Goal: Transaction & Acquisition: Purchase product/service

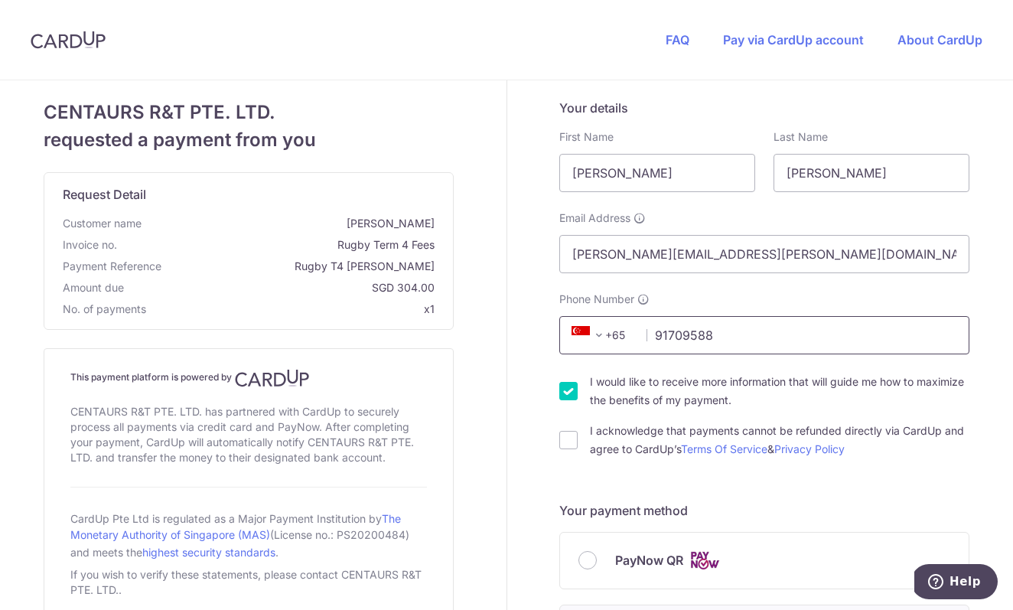
type input "91709588"
click at [566, 387] on input "I would like to receive more information that will guide me how to maximize the…" at bounding box center [568, 391] width 18 height 18
checkbox input "false"
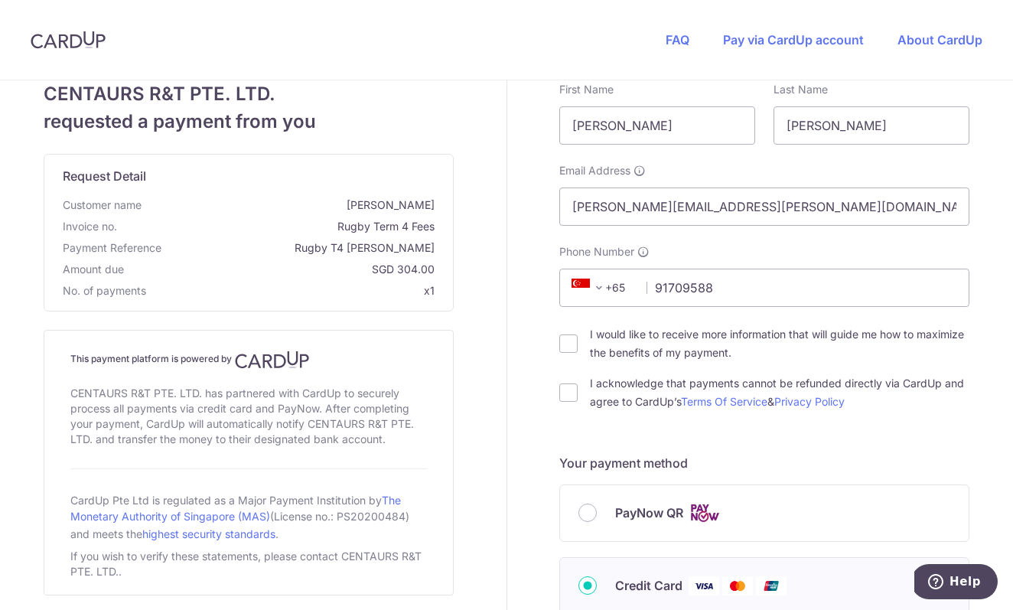
scroll to position [51, 0]
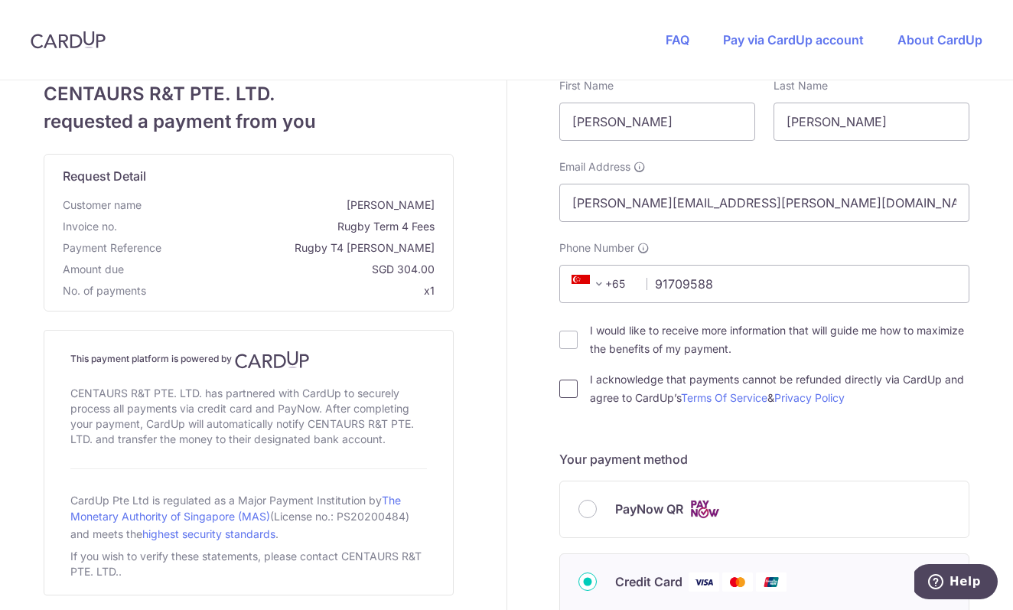
click at [567, 389] on input "I acknowledge that payments cannot be refunded directly via CardUp and agree to…" at bounding box center [568, 388] width 18 height 18
checkbox input "true"
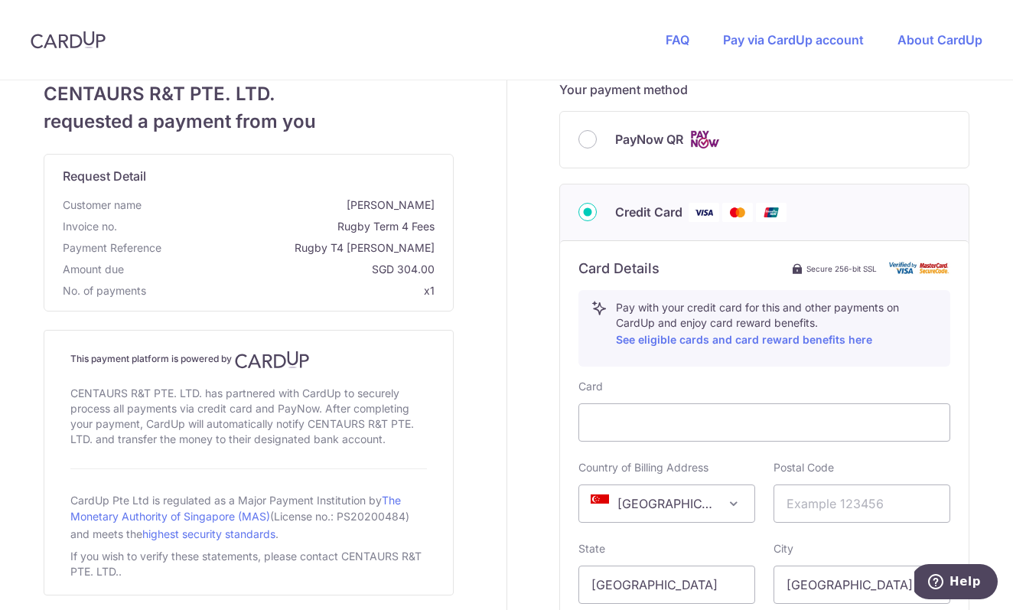
scroll to position [423, 0]
click at [587, 141] on input "PayNow QR" at bounding box center [587, 137] width 18 height 18
radio input "true"
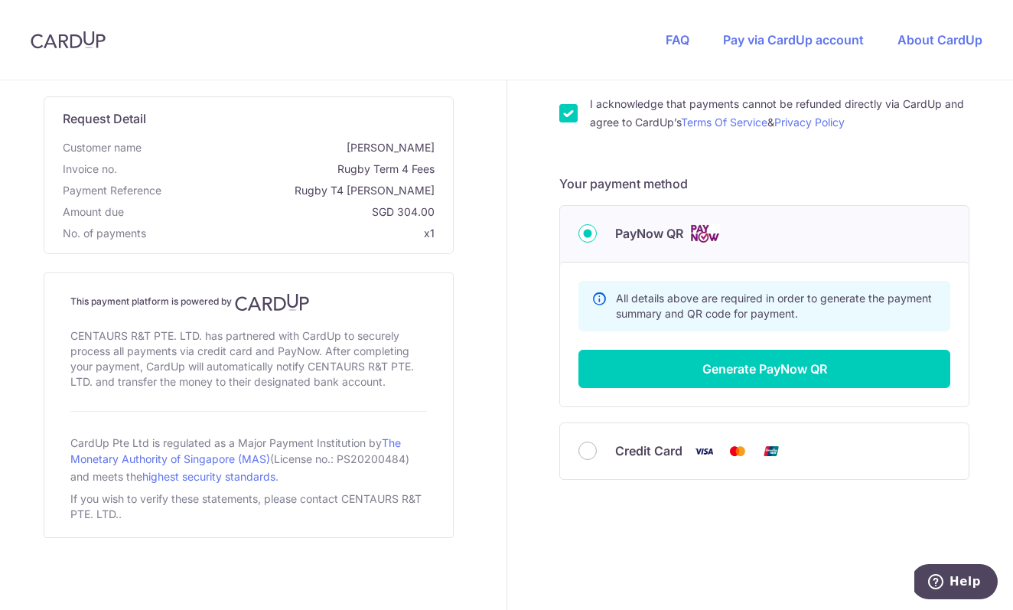
scroll to position [327, 0]
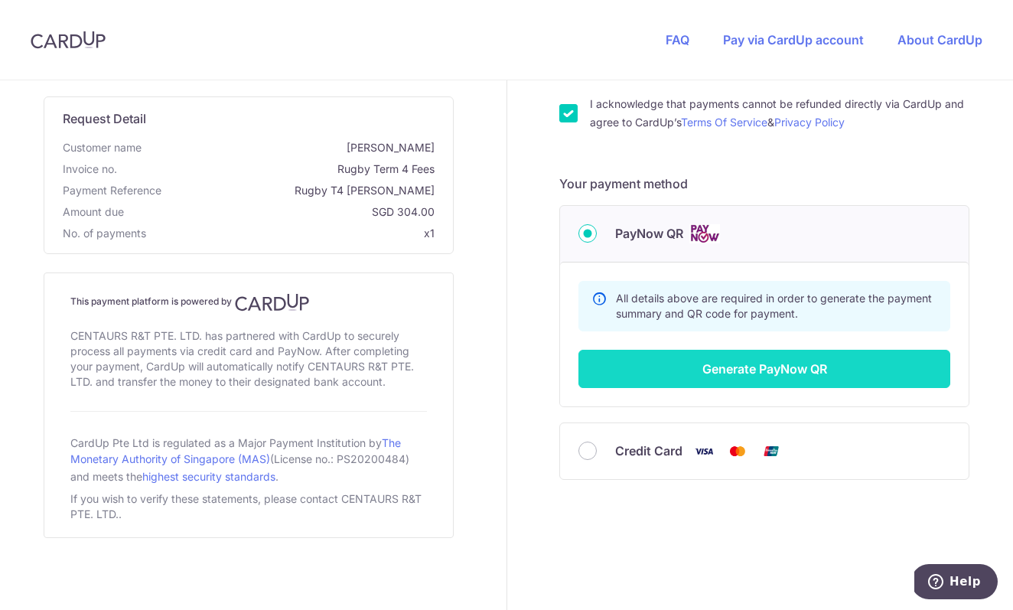
click at [753, 374] on button "Generate PayNow QR" at bounding box center [764, 369] width 372 height 38
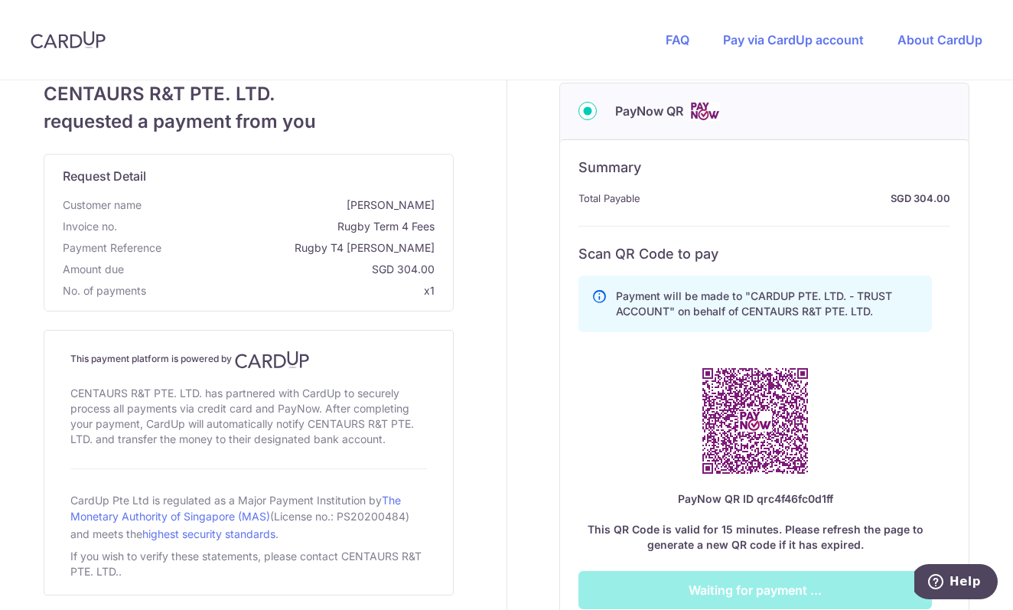
scroll to position [448, 0]
